Goal: Navigation & Orientation: Find specific page/section

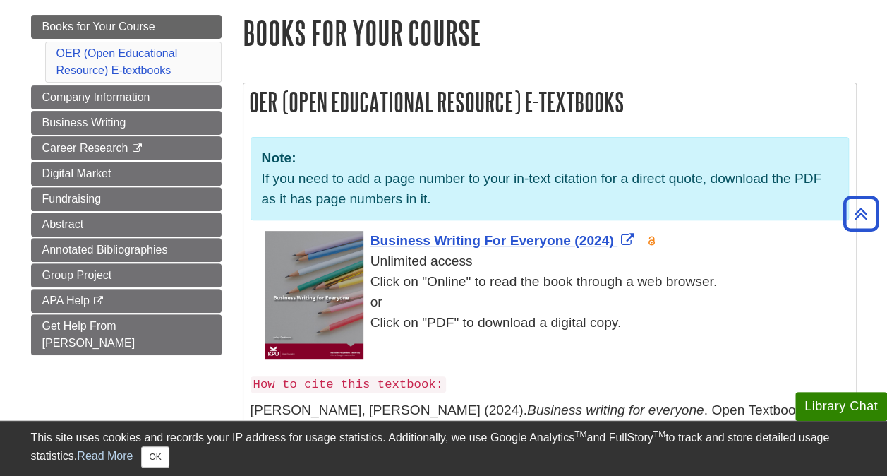
scroll to position [159, 0]
